Goal: Transaction & Acquisition: Purchase product/service

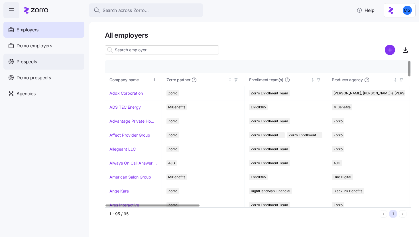
click at [66, 63] on div "Prospects" at bounding box center [43, 62] width 81 height 16
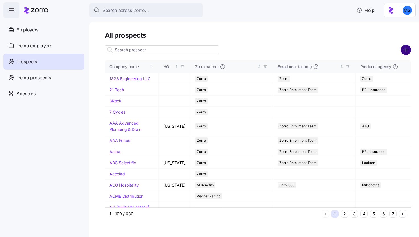
click at [405, 49] on circle "add icon" at bounding box center [406, 49] width 9 height 9
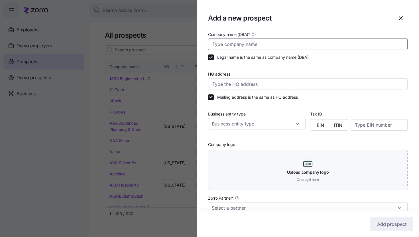
click at [288, 46] on input "Company name (DBA) *" at bounding box center [308, 44] width 200 height 11
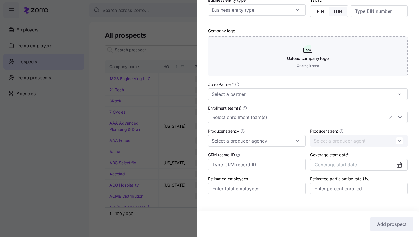
scroll to position [119, 0]
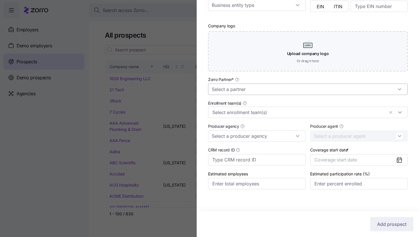
type input "Smuckers Group"
click at [309, 87] on input "Zorro Partner *" at bounding box center [308, 89] width 200 height 11
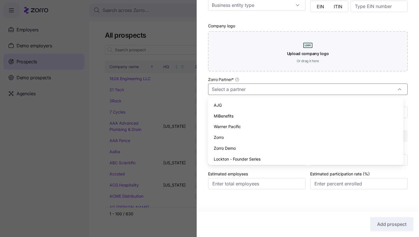
click at [300, 136] on div "Zorro" at bounding box center [306, 137] width 191 height 11
type input "Zorro"
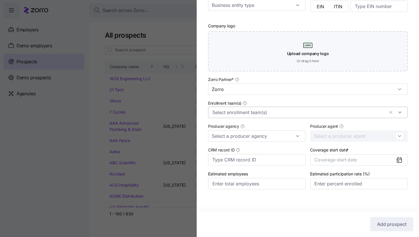
click at [301, 114] on input "Enrollment team(s)" at bounding box center [299, 112] width 172 height 7
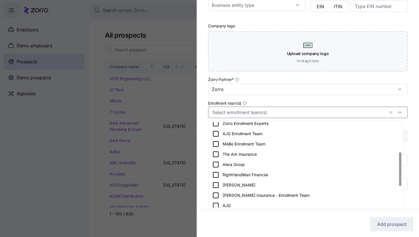
scroll to position [76, 0]
click at [304, 161] on div "Alera Group" at bounding box center [306, 164] width 187 height 7
click at [405, 131] on div "Company name (DBA) * Smuckers Group Legal name is the same as company name (DBA…" at bounding box center [308, 56] width 223 height 289
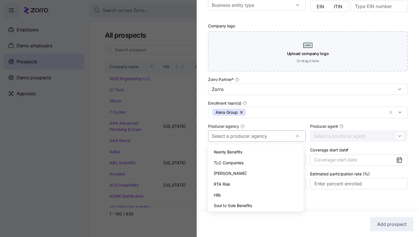
click at [297, 138] on div at bounding box center [257, 135] width 98 height 11
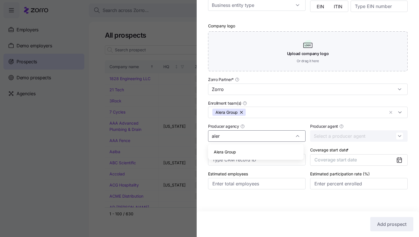
click at [266, 150] on div "Alera Group" at bounding box center [256, 152] width 91 height 11
type input "Alera Group"
click at [354, 157] on span "Coverage start date" at bounding box center [336, 160] width 43 height 6
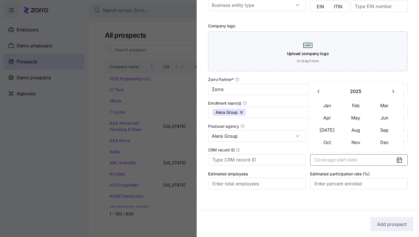
click at [396, 95] on button "button" at bounding box center [393, 91] width 12 height 12
click at [330, 109] on button "Jan" at bounding box center [327, 106] width 29 height 12
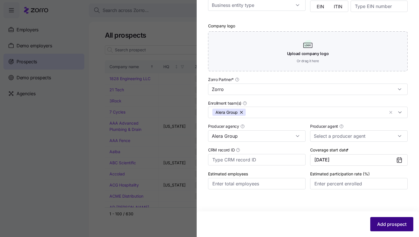
click at [394, 226] on span "Add prospect" at bounding box center [391, 224] width 29 height 7
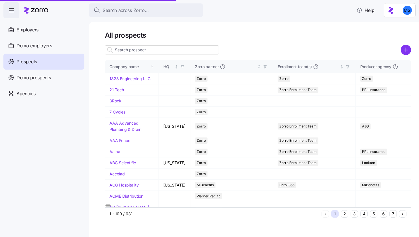
click at [168, 51] on input at bounding box center [162, 49] width 114 height 9
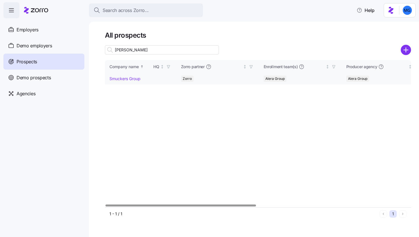
type input "smuck"
click at [131, 79] on link "Smuckers Group" at bounding box center [125, 78] width 31 height 5
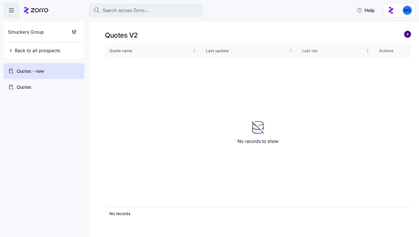
click at [409, 35] on circle "add icon" at bounding box center [408, 34] width 6 height 6
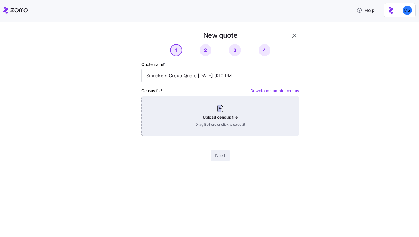
click at [234, 120] on div "Upload census file Drag file here or click to select it" at bounding box center [221, 116] width 158 height 40
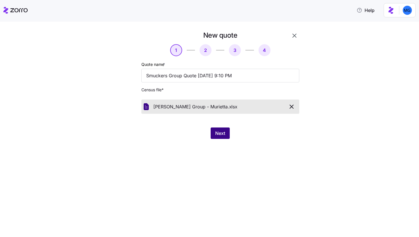
click at [215, 134] on span "Next" at bounding box center [220, 133] width 10 height 7
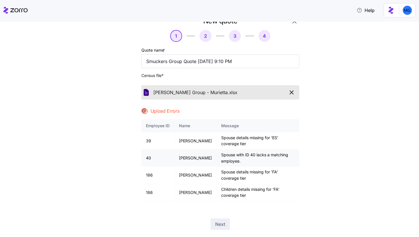
scroll to position [28, 0]
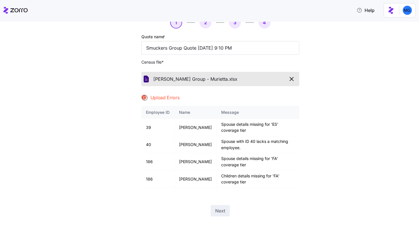
click at [289, 79] on icon "button" at bounding box center [291, 79] width 7 height 7
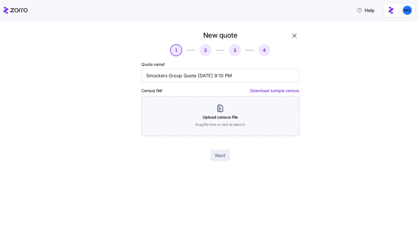
scroll to position [0, 0]
click at [294, 38] on icon "button" at bounding box center [294, 35] width 7 height 7
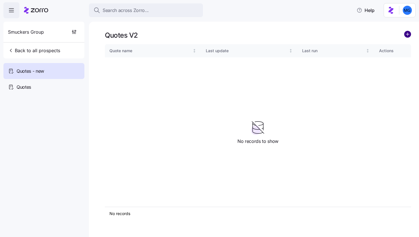
click at [409, 35] on circle "add icon" at bounding box center [408, 34] width 6 height 6
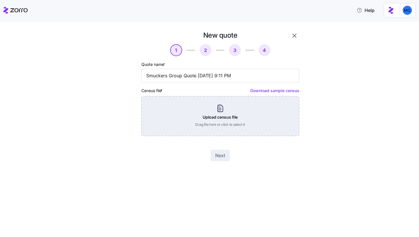
click at [236, 112] on div "Upload census file Drag file here or click to select it" at bounding box center [221, 116] width 158 height 40
click at [251, 112] on div "Upload census file Drag file here or click to select it" at bounding box center [221, 116] width 158 height 40
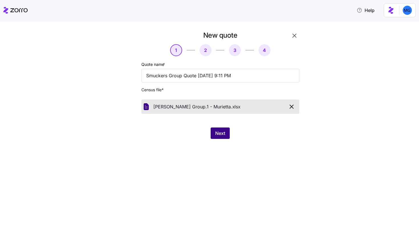
click at [219, 137] on button "Next" at bounding box center [220, 133] width 19 height 11
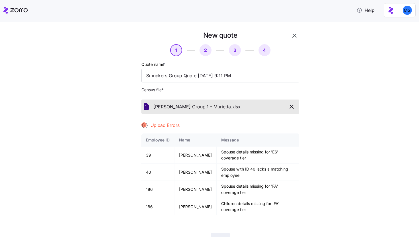
click at [290, 110] on icon "button" at bounding box center [291, 106] width 7 height 7
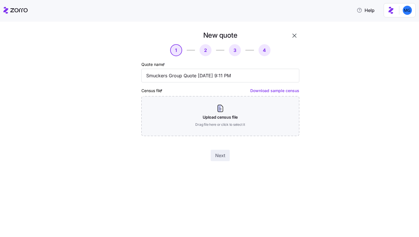
click at [298, 34] on icon "button" at bounding box center [294, 35] width 7 height 7
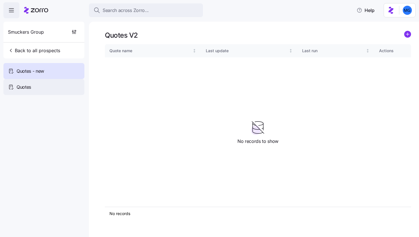
click at [55, 92] on div "Quotes" at bounding box center [43, 87] width 81 height 16
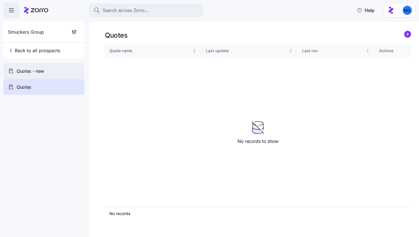
click at [66, 75] on div "Quotes - new" at bounding box center [43, 71] width 81 height 16
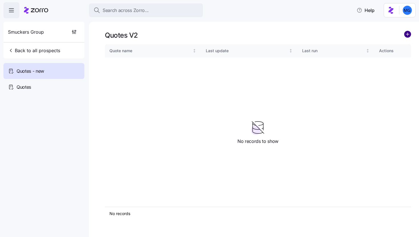
click at [408, 37] on circle "add icon" at bounding box center [408, 34] width 6 height 6
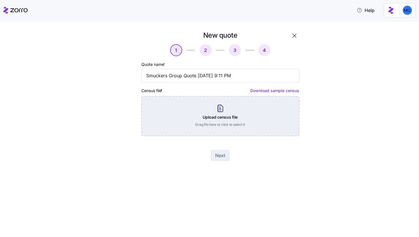
click at [252, 116] on div "Upload census file Drag file here or click to select it" at bounding box center [221, 116] width 158 height 40
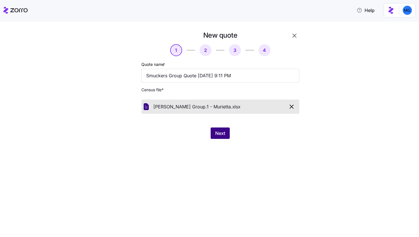
click at [227, 131] on button "Next" at bounding box center [220, 133] width 19 height 11
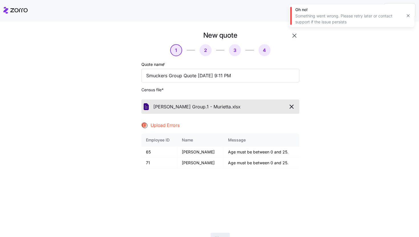
click at [407, 16] on icon "button" at bounding box center [408, 15] width 5 height 5
click at [292, 37] on icon "button" at bounding box center [294, 35] width 7 height 7
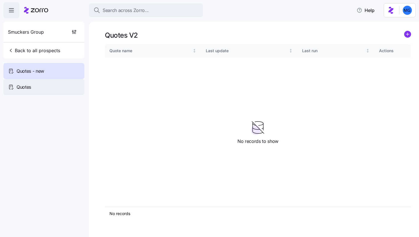
click at [57, 82] on div "Quotes" at bounding box center [43, 87] width 81 height 16
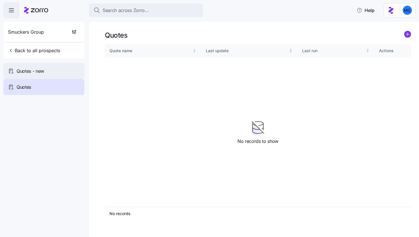
click at [63, 72] on div "Quotes - new" at bounding box center [43, 71] width 81 height 16
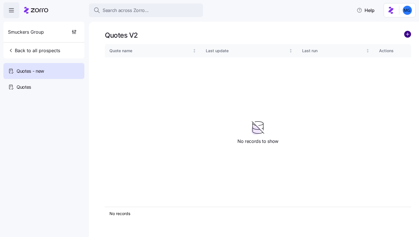
click at [405, 35] on circle "add icon" at bounding box center [408, 34] width 6 height 6
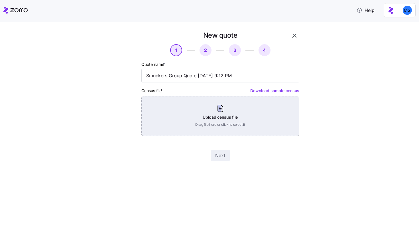
click at [231, 111] on div "Upload census file Drag file here or click to select it" at bounding box center [221, 116] width 158 height 40
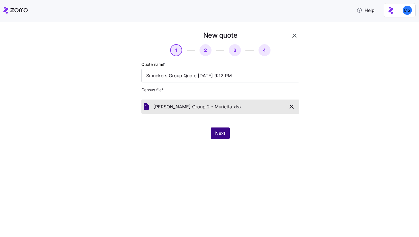
click at [222, 133] on span "Next" at bounding box center [220, 133] width 10 height 7
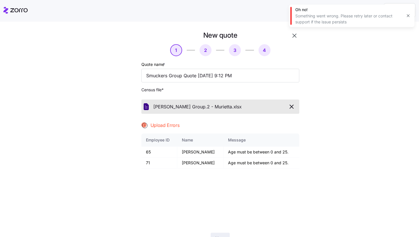
click at [407, 14] on icon "button" at bounding box center [408, 15] width 5 height 5
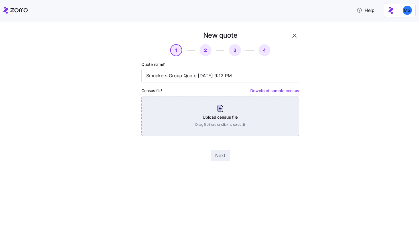
click at [248, 123] on div "Upload census file Drag file here or click to select it" at bounding box center [221, 116] width 158 height 40
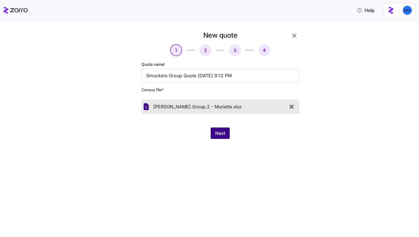
click at [216, 136] on span "Next" at bounding box center [220, 133] width 10 height 7
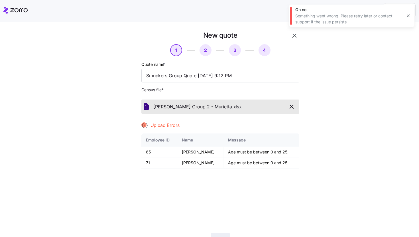
click at [408, 15] on icon "button" at bounding box center [408, 15] width 5 height 5
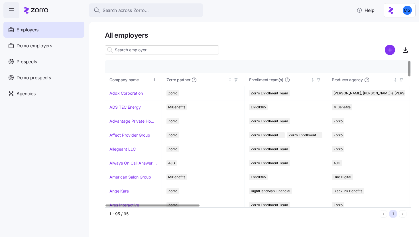
click at [181, 52] on input at bounding box center [162, 49] width 114 height 9
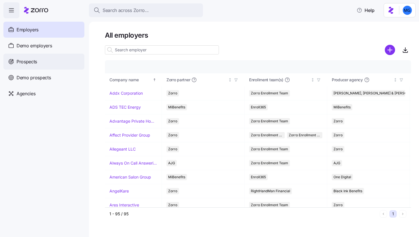
click at [61, 56] on div "Prospects" at bounding box center [43, 62] width 81 height 16
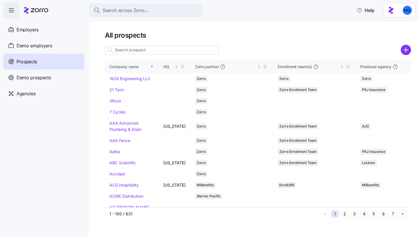
click at [189, 44] on div at bounding box center [162, 49] width 114 height 11
click at [189, 48] on input at bounding box center [162, 49] width 114 height 9
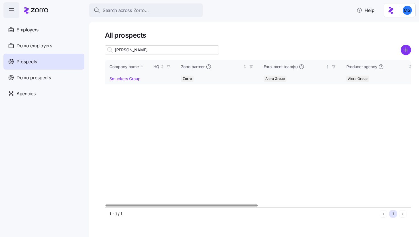
type input "smuck"
click at [124, 80] on link "Smuckers Group" at bounding box center [125, 78] width 31 height 5
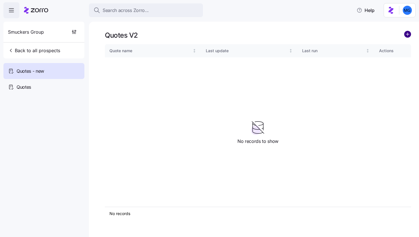
click at [411, 33] on circle "add icon" at bounding box center [408, 34] width 6 height 6
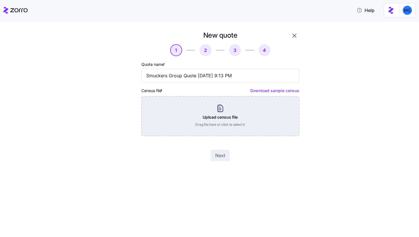
click at [259, 114] on div "Upload census file Drag file here or click to select it" at bounding box center [221, 116] width 158 height 40
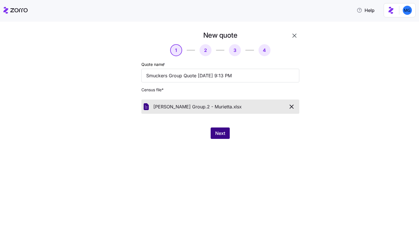
click at [217, 132] on span "Next" at bounding box center [220, 133] width 10 height 7
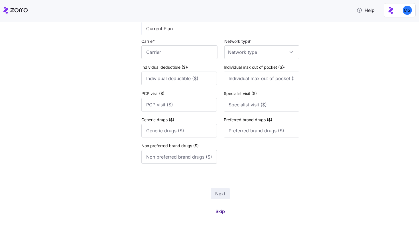
click at [224, 209] on button "Skip" at bounding box center [220, 211] width 19 height 10
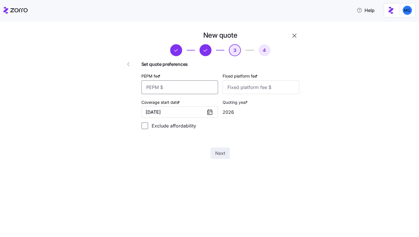
click at [204, 92] on input "PEPM fee *" at bounding box center [180, 87] width 77 height 14
type input "55"
click at [241, 88] on input "Fixed platform fee *" at bounding box center [261, 87] width 77 height 14
type input "100"
click at [225, 155] on button "Next" at bounding box center [220, 153] width 19 height 11
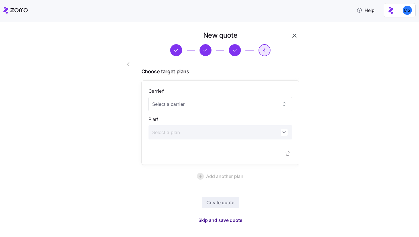
click at [229, 219] on span "Skip and save quote" at bounding box center [221, 220] width 44 height 7
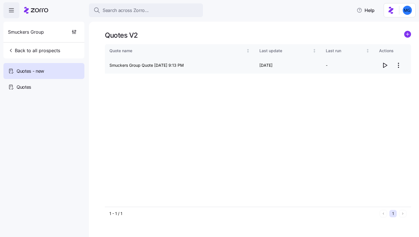
click at [384, 66] on icon "button" at bounding box center [385, 65] width 7 height 7
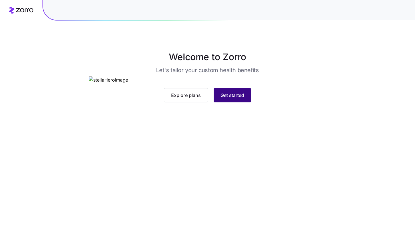
click at [237, 99] on span "Get started" at bounding box center [233, 95] width 24 height 7
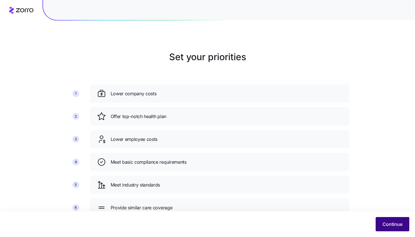
click at [377, 228] on button "Continue" at bounding box center [393, 224] width 34 height 14
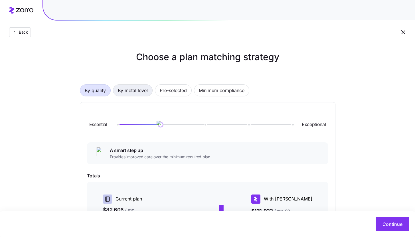
click at [147, 93] on span "By metal level" at bounding box center [133, 90] width 30 height 11
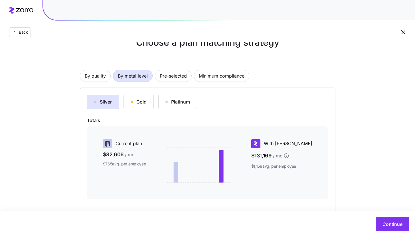
scroll to position [23, 0]
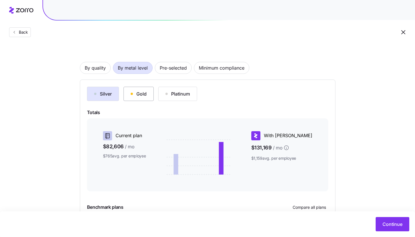
click at [137, 98] on button "Gold" at bounding box center [139, 94] width 30 height 14
click at [179, 93] on div "Platinum" at bounding box center [177, 93] width 25 height 7
click at [107, 94] on div "Silver" at bounding box center [103, 93] width 18 height 7
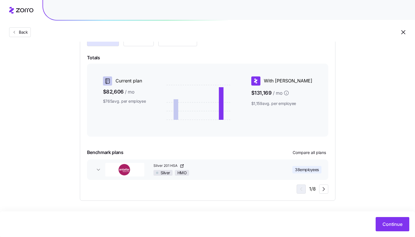
scroll to position [78, 0]
click at [98, 170] on icon "button" at bounding box center [99, 170] width 6 height 6
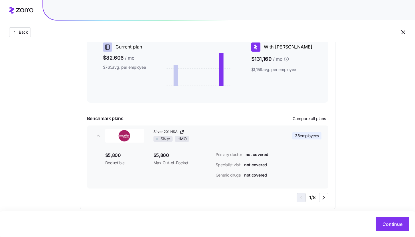
scroll to position [120, 0]
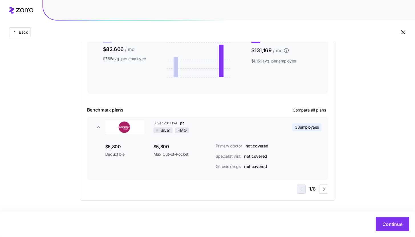
click at [182, 123] on icon "button" at bounding box center [182, 123] width 5 height 5
click at [328, 191] on button "button" at bounding box center [323, 189] width 9 height 9
click at [303, 192] on span "button" at bounding box center [300, 189] width 9 height 9
click at [316, 189] on div "1 / 8" at bounding box center [313, 189] width 32 height 9
click at [324, 189] on icon "button" at bounding box center [324, 188] width 2 height 3
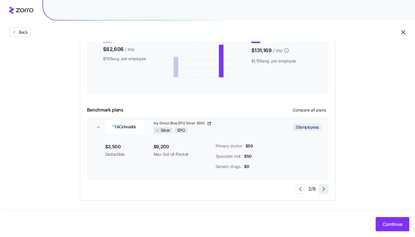
click at [324, 189] on icon "button" at bounding box center [324, 188] width 2 height 3
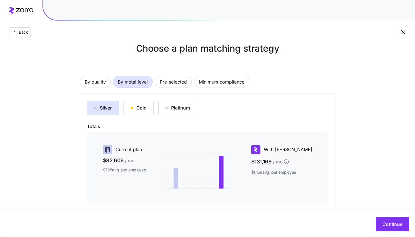
scroll to position [0, 0]
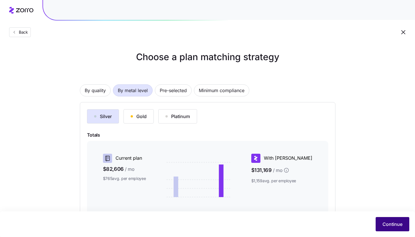
click at [403, 229] on button "Continue" at bounding box center [393, 224] width 34 height 14
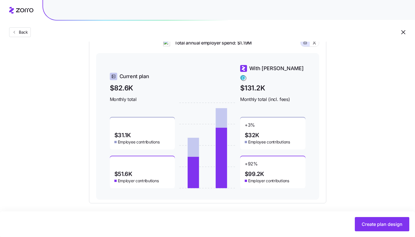
scroll to position [189, 0]
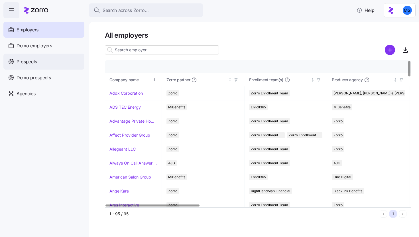
click at [45, 64] on div "Prospects" at bounding box center [43, 62] width 81 height 16
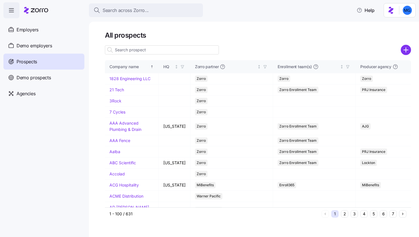
click at [161, 51] on input at bounding box center [162, 49] width 114 height 9
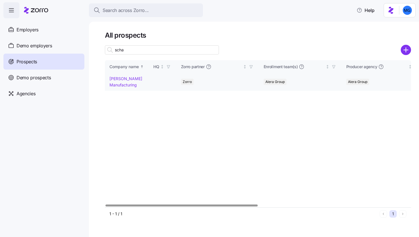
type input "scha"
click at [127, 84] on link "Schaffer Manufacturing" at bounding box center [126, 81] width 33 height 11
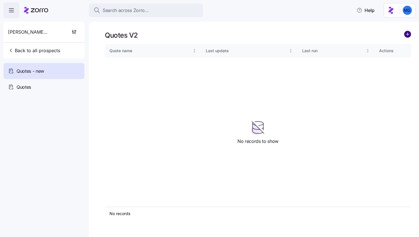
click at [406, 35] on circle "add icon" at bounding box center [408, 34] width 6 height 6
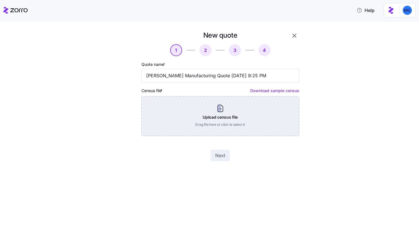
click at [232, 112] on div "Upload census file Drag file here or click to select it" at bounding box center [221, 116] width 158 height 40
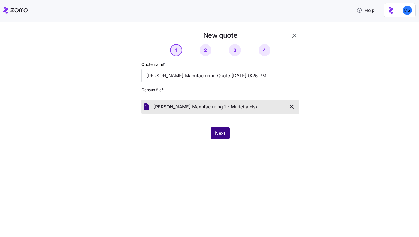
click at [221, 133] on span "Next" at bounding box center [220, 133] width 10 height 7
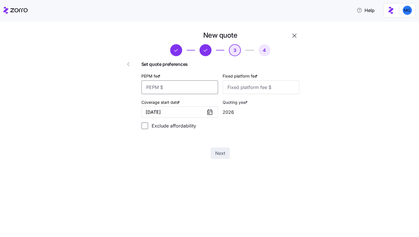
click at [192, 85] on input "PEPM fee *" at bounding box center [180, 87] width 77 height 14
type input "55"
type input "100"
click at [180, 129] on label "Exclude affordability" at bounding box center [172, 125] width 48 height 7
click at [148, 129] on input "Exclude affordability" at bounding box center [145, 125] width 7 height 7
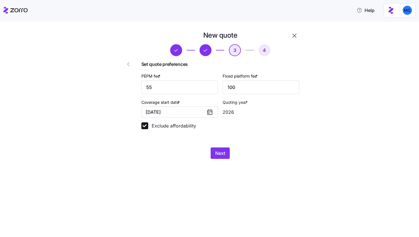
click at [180, 128] on label "Exclude affordability" at bounding box center [172, 125] width 48 height 7
click at [148, 128] on input "Exclude affordability" at bounding box center [145, 125] width 7 height 7
checkbox input "false"
click at [220, 153] on span "Next" at bounding box center [220, 153] width 10 height 7
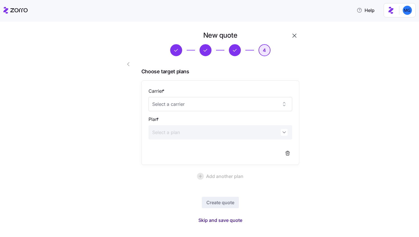
click at [224, 219] on span "Skip and save quote" at bounding box center [221, 220] width 44 height 7
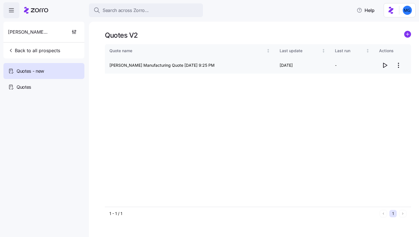
click at [384, 66] on icon "button" at bounding box center [386, 65] width 4 height 5
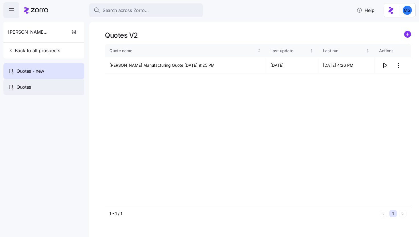
click at [68, 88] on div "Quotes" at bounding box center [43, 87] width 81 height 16
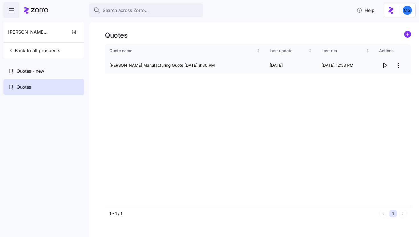
click at [385, 66] on icon "button" at bounding box center [385, 65] width 7 height 7
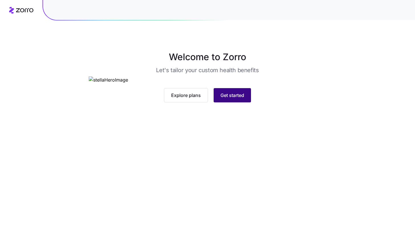
click at [247, 102] on button "Get started" at bounding box center [232, 95] width 37 height 14
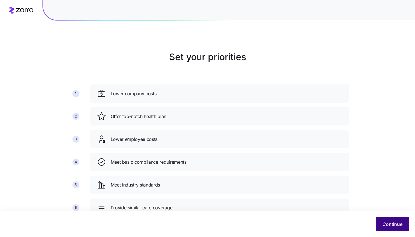
click at [391, 226] on span "Continue" at bounding box center [393, 224] width 20 height 7
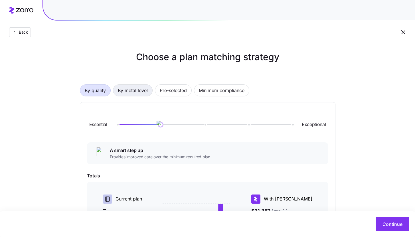
click at [142, 94] on span "By metal level" at bounding box center [133, 90] width 30 height 11
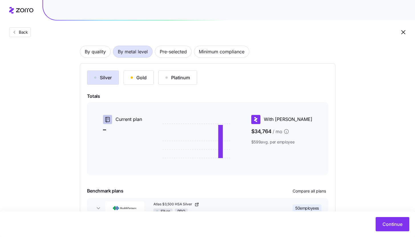
scroll to position [37, 0]
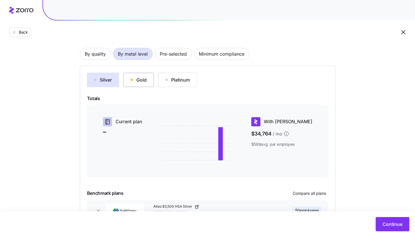
click at [146, 82] on div "Gold" at bounding box center [139, 79] width 16 height 7
click at [106, 81] on div "Silver" at bounding box center [103, 79] width 18 height 7
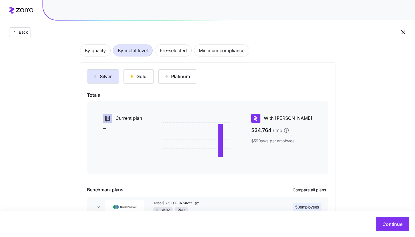
scroll to position [78, 0]
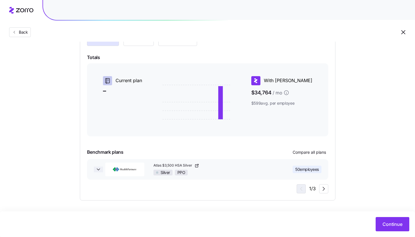
click at [98, 169] on icon "button" at bounding box center [99, 170] width 6 height 6
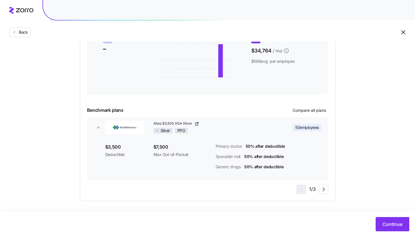
scroll to position [120, 0]
click at [326, 190] on icon "button" at bounding box center [323, 189] width 7 height 7
click at [304, 190] on icon "button" at bounding box center [300, 189] width 7 height 7
click at [216, 124] on icon "button" at bounding box center [217, 123] width 5 height 5
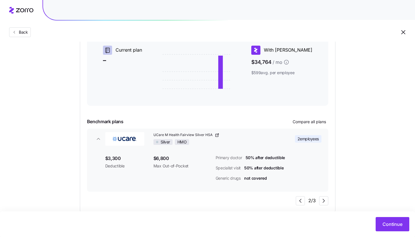
scroll to position [120, 0]
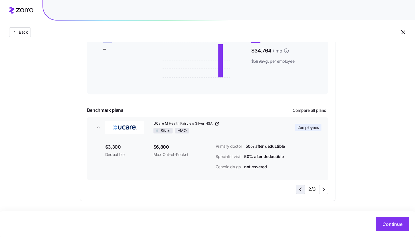
click at [302, 193] on span "button" at bounding box center [300, 189] width 9 height 9
click at [391, 222] on span "Continue" at bounding box center [393, 224] width 20 height 7
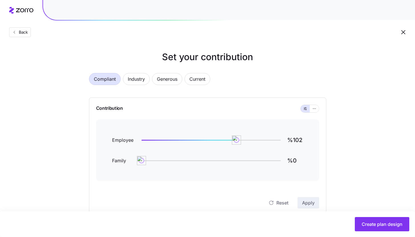
click at [320, 110] on div "Contribution Employee %102 Family %0 Reset Apply" at bounding box center [207, 157] width 237 height 118
click at [318, 110] on button "button" at bounding box center [314, 108] width 9 height 7
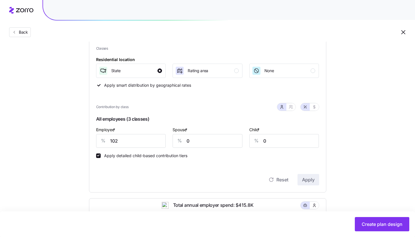
scroll to position [78, 0]
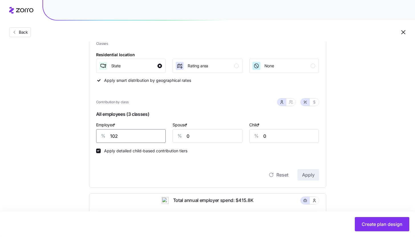
click at [146, 136] on input "102" at bounding box center [131, 136] width 70 height 14
type input "85"
click at [306, 173] on span "Apply" at bounding box center [308, 174] width 13 height 7
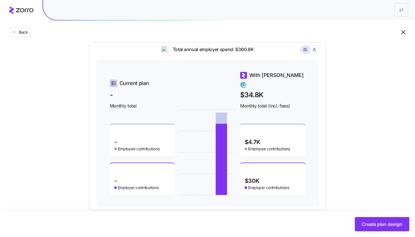
scroll to position [235, 0]
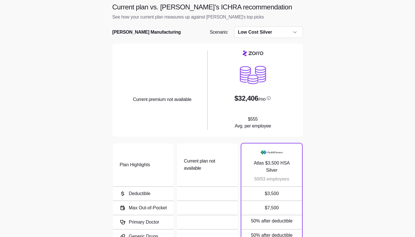
scroll to position [1, 0]
